Goal: Task Accomplishment & Management: Complete application form

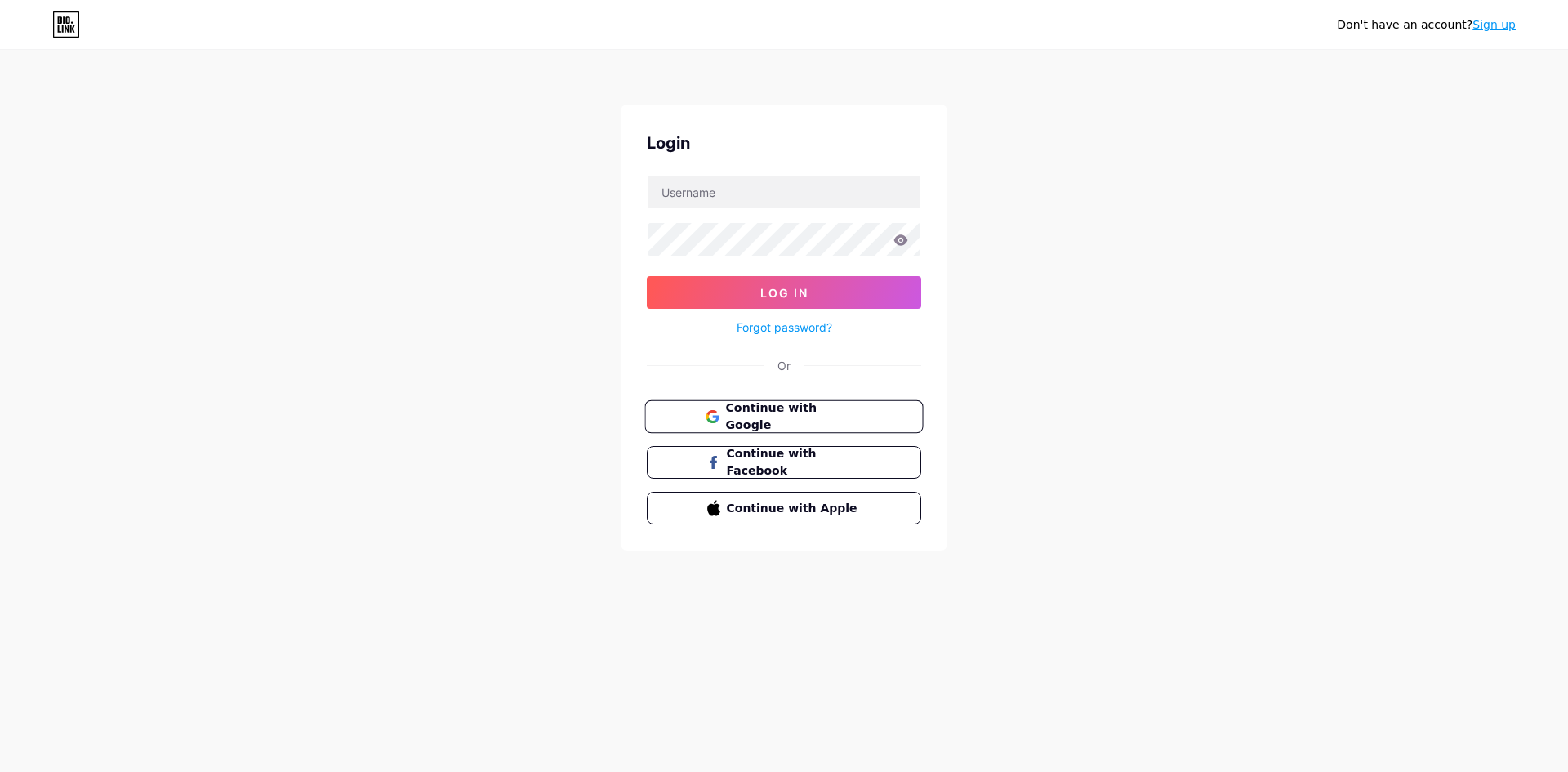
click at [769, 412] on span "Continue with Google" at bounding box center [793, 416] width 137 height 35
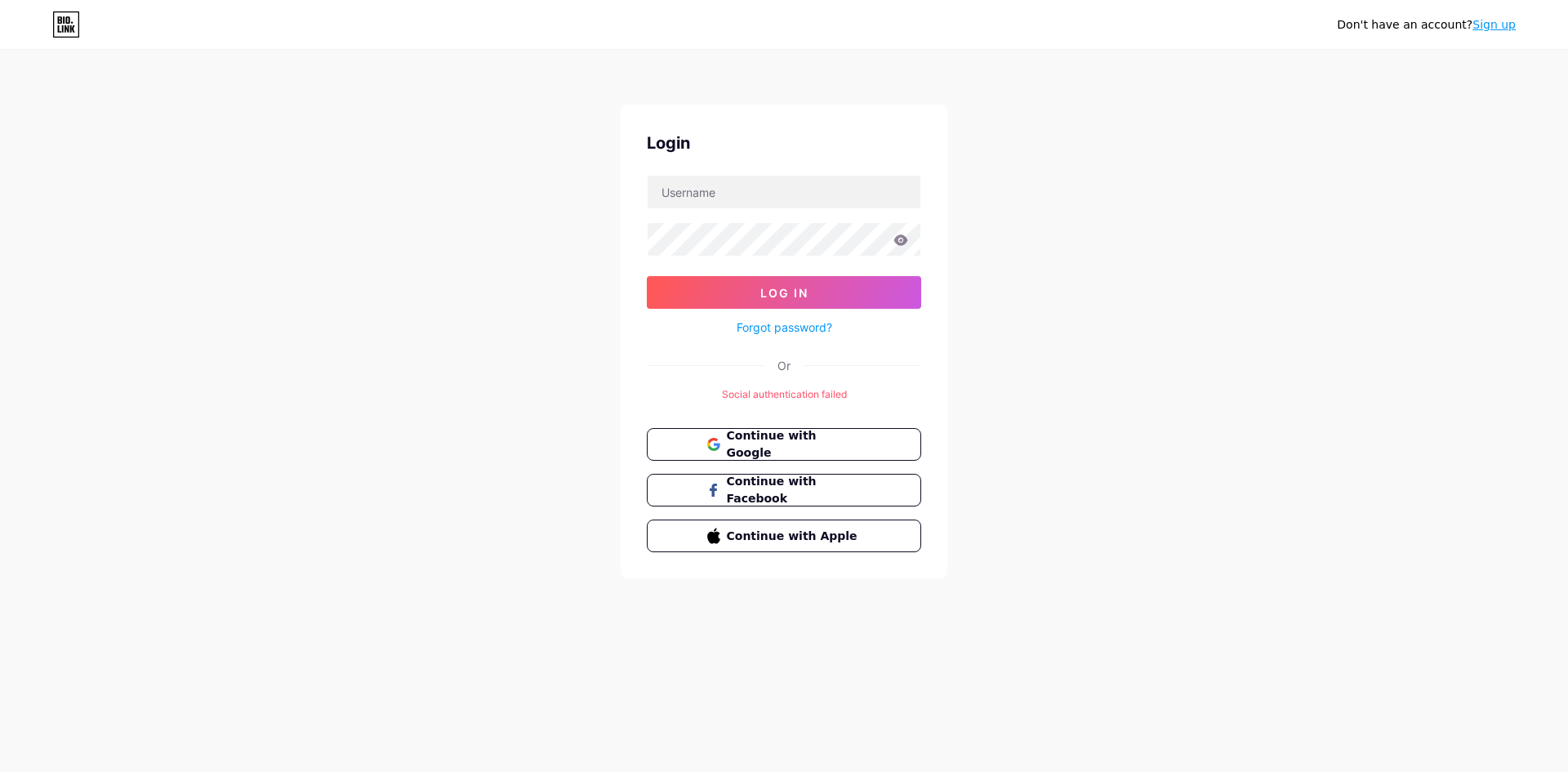
click at [778, 325] on link "Forgot password?" at bounding box center [785, 327] width 96 height 17
click at [828, 449] on span "Continue with Google" at bounding box center [793, 444] width 137 height 35
click at [813, 452] on button "Continue with Google" at bounding box center [783, 445] width 279 height 34
click at [1508, 24] on link "Sign up" at bounding box center [1494, 24] width 43 height 13
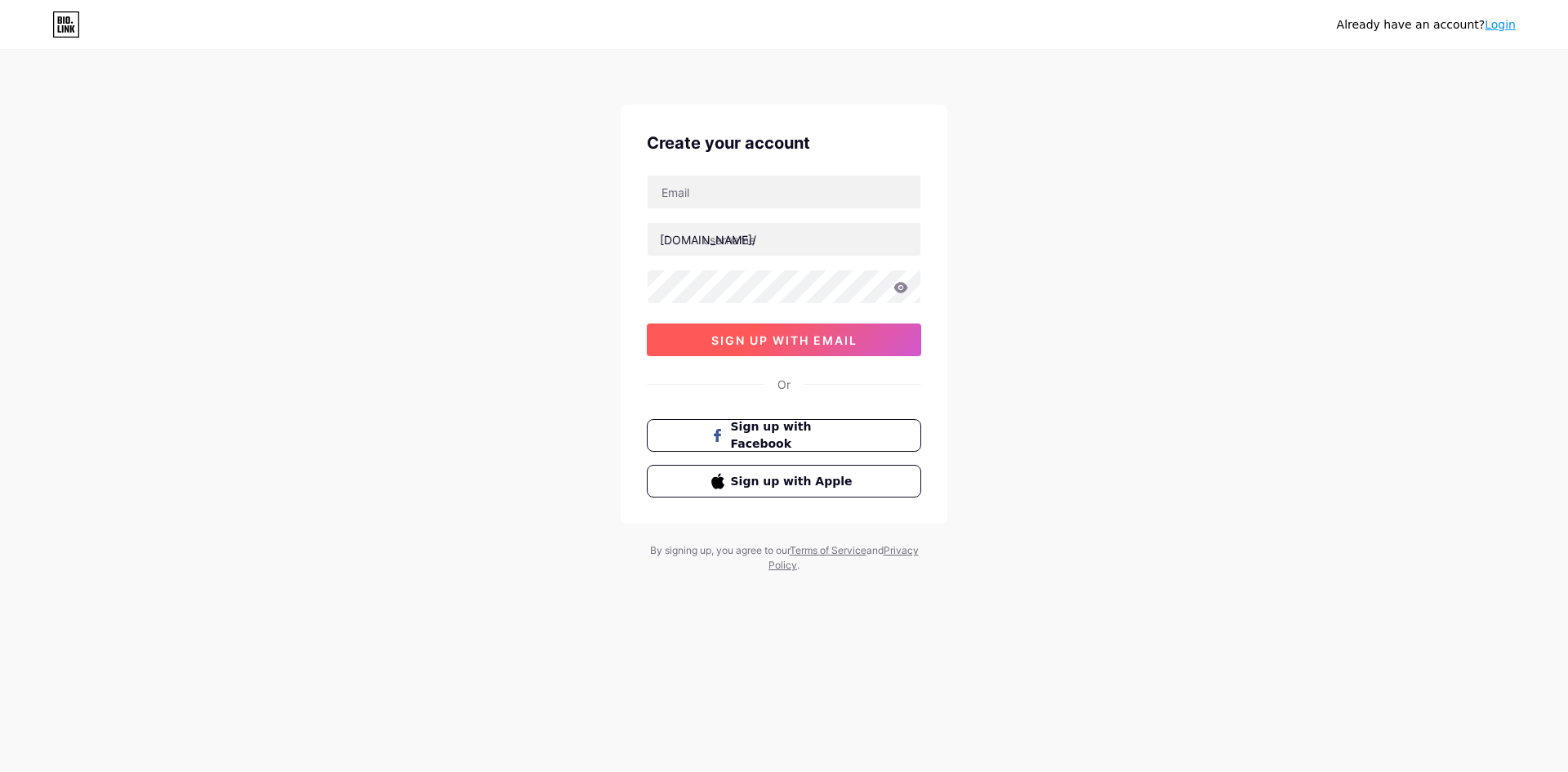
click at [809, 344] on span "sign up with email" at bounding box center [784, 341] width 146 height 14
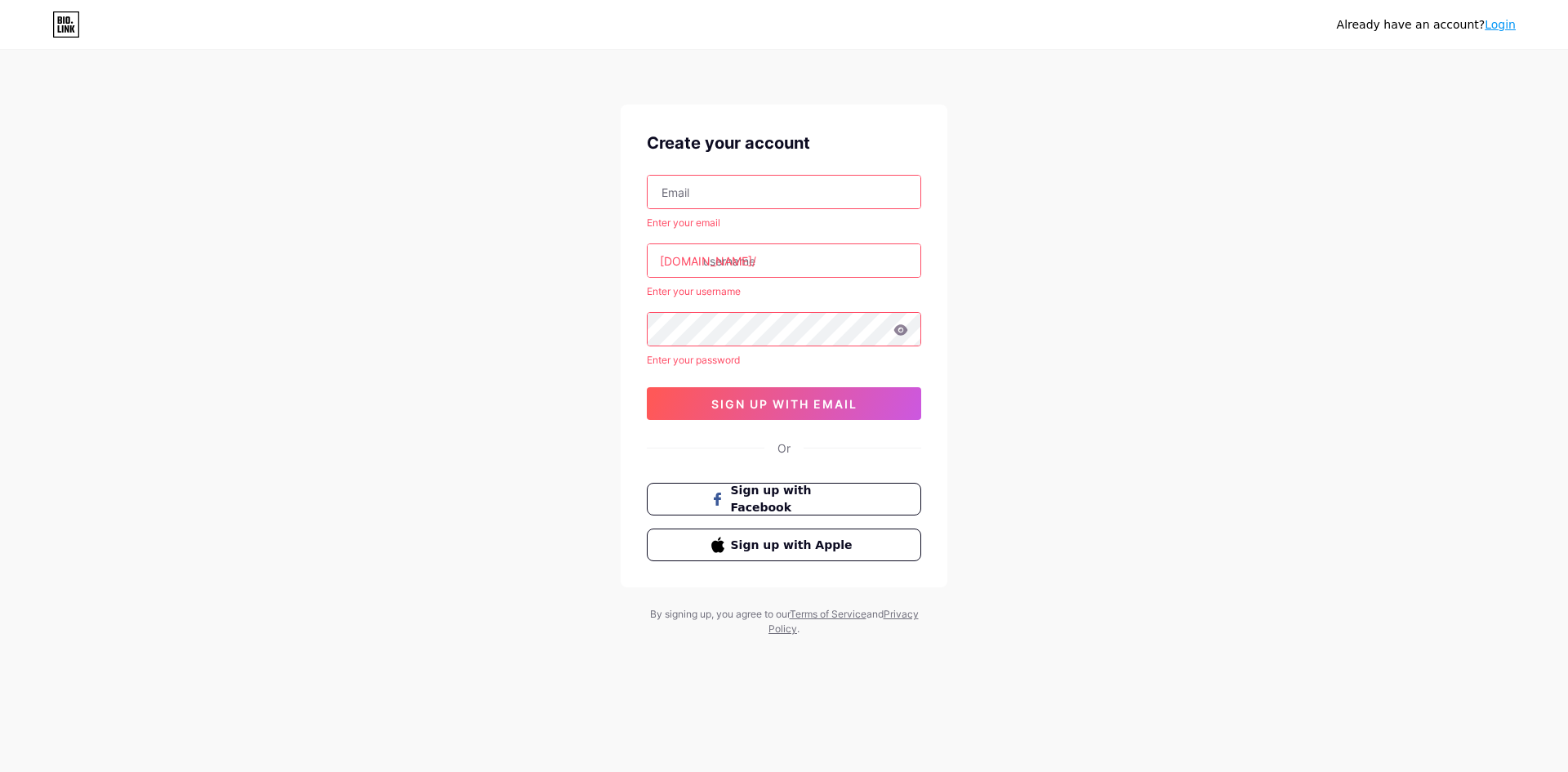
click at [751, 193] on input "text" at bounding box center [784, 192] width 273 height 33
